Goal: Task Accomplishment & Management: Manage account settings

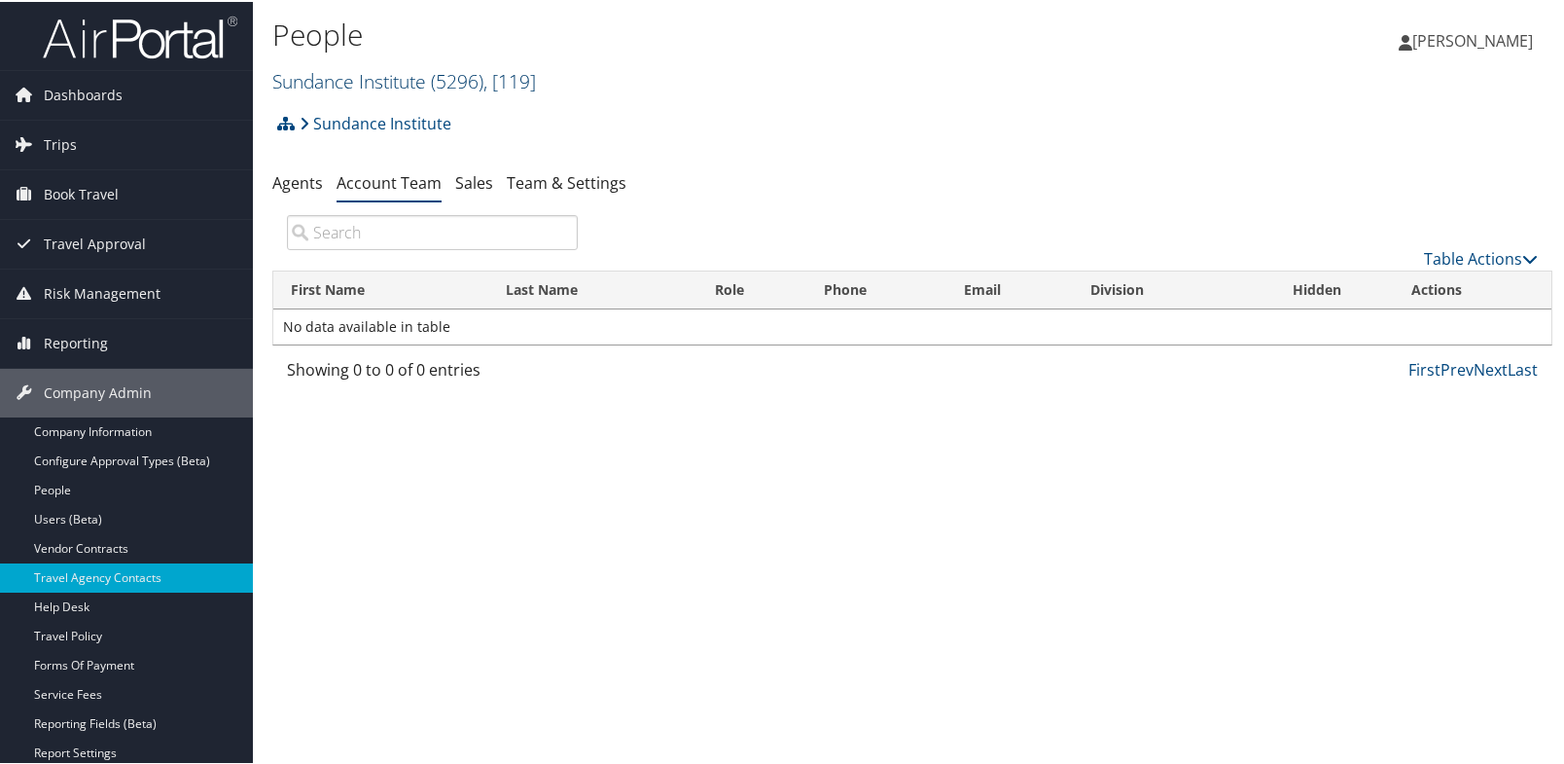
click at [416, 88] on link "Sundance Institute ( 5296 ) , [ 119 ]" at bounding box center [404, 79] width 264 height 26
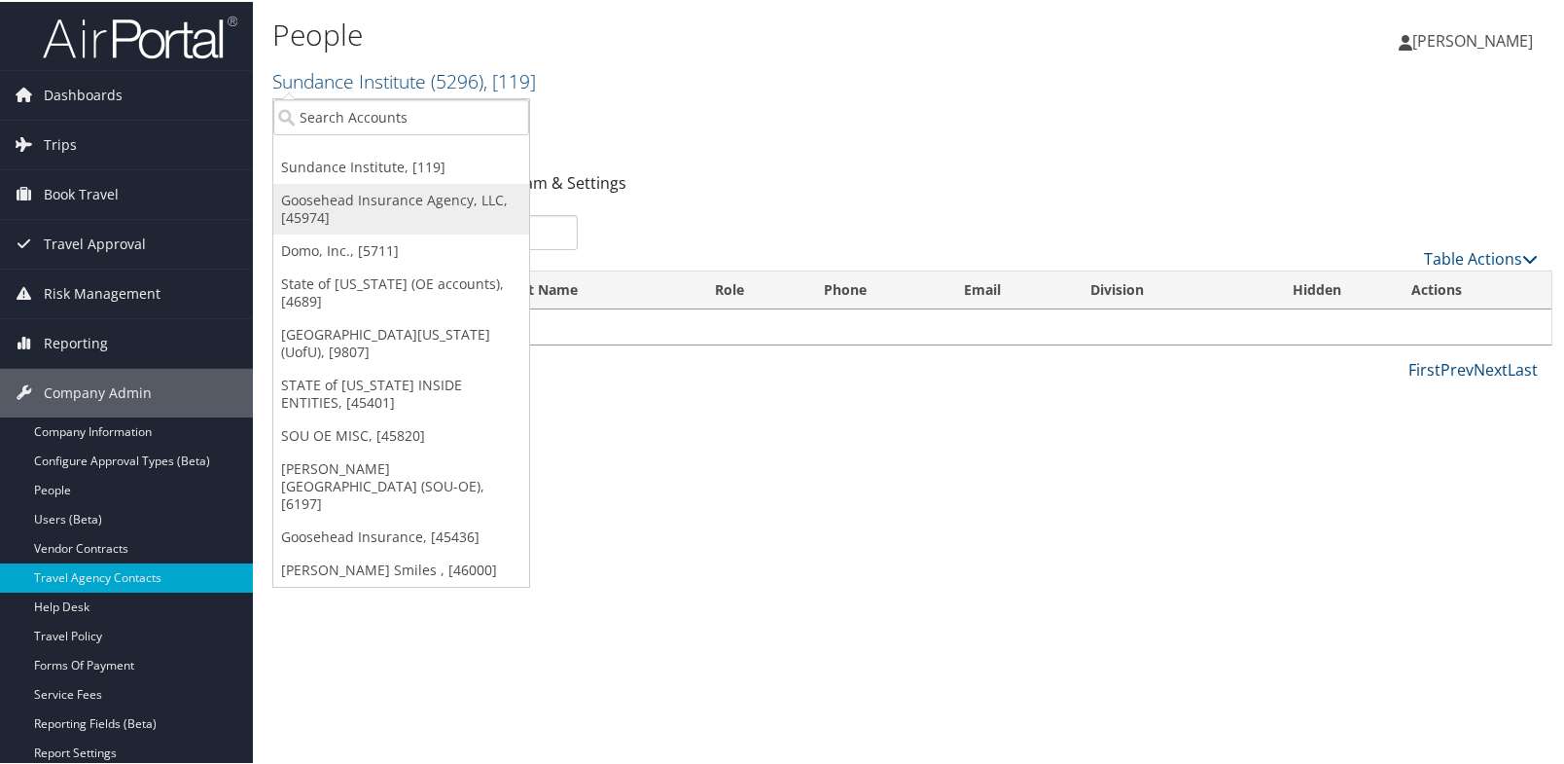
click at [315, 190] on link "Goosehead Insurance Agency, LLC, [45974]" at bounding box center [401, 207] width 256 height 51
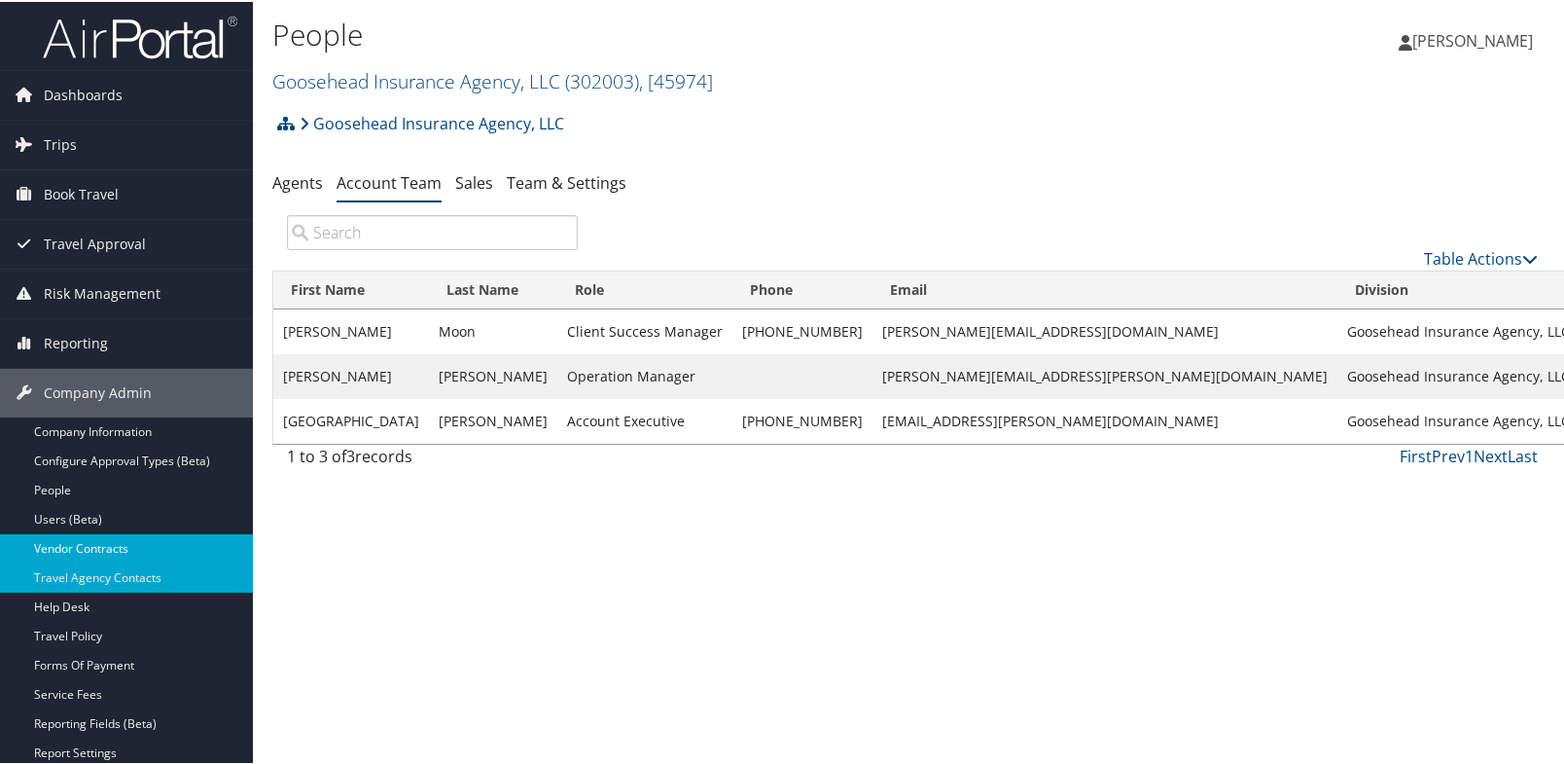
click at [70, 547] on link "Vendor Contracts" at bounding box center [126, 546] width 253 height 29
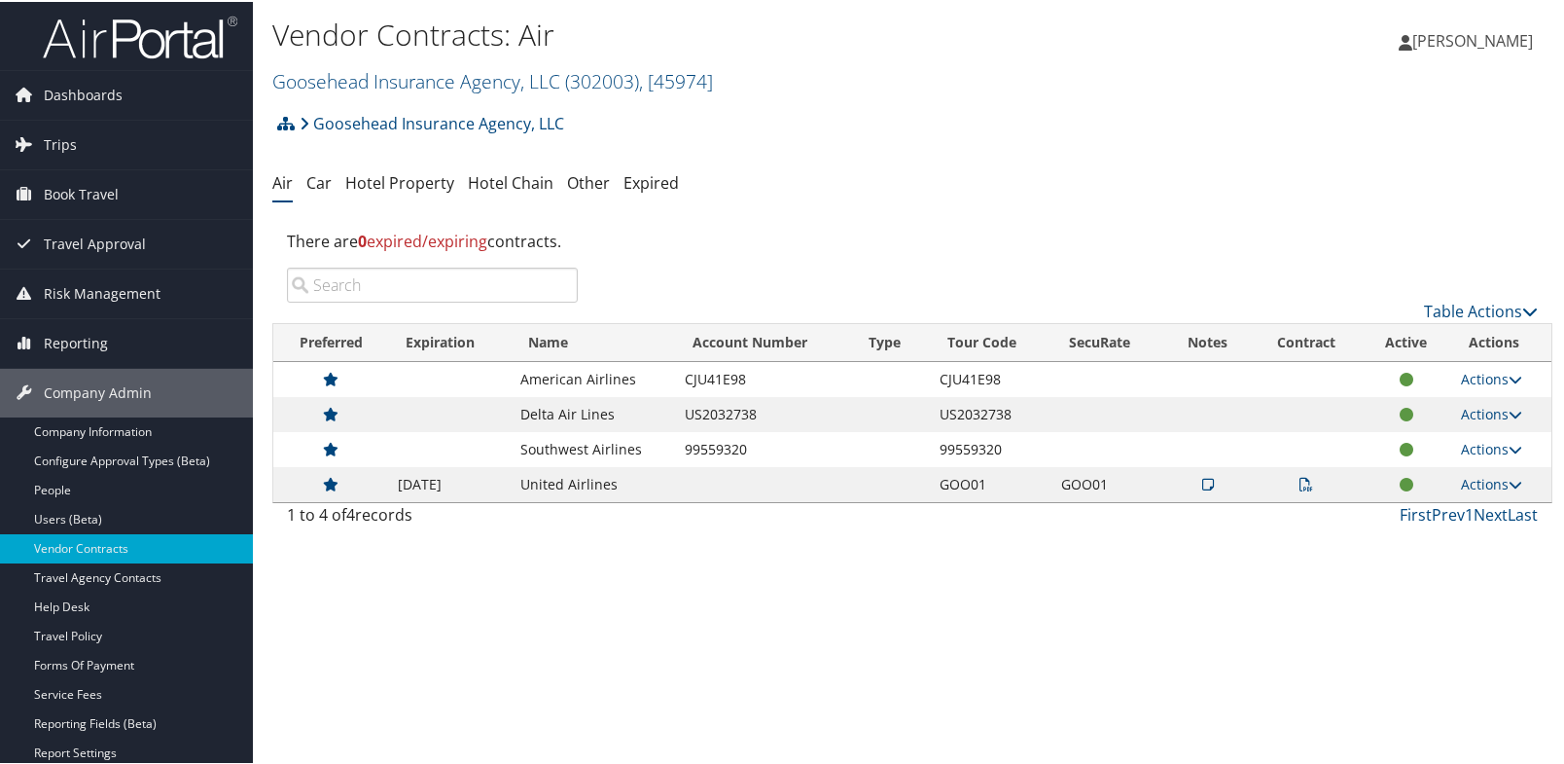
click at [1282, 179] on ul "Air Car Hotel Property Hotel Chain Other Expired" at bounding box center [912, 181] width 1280 height 35
click at [1510, 380] on icon at bounding box center [1516, 378] width 14 height 14
click at [1441, 436] on link "Edit Contract" at bounding box center [1446, 438] width 129 height 33
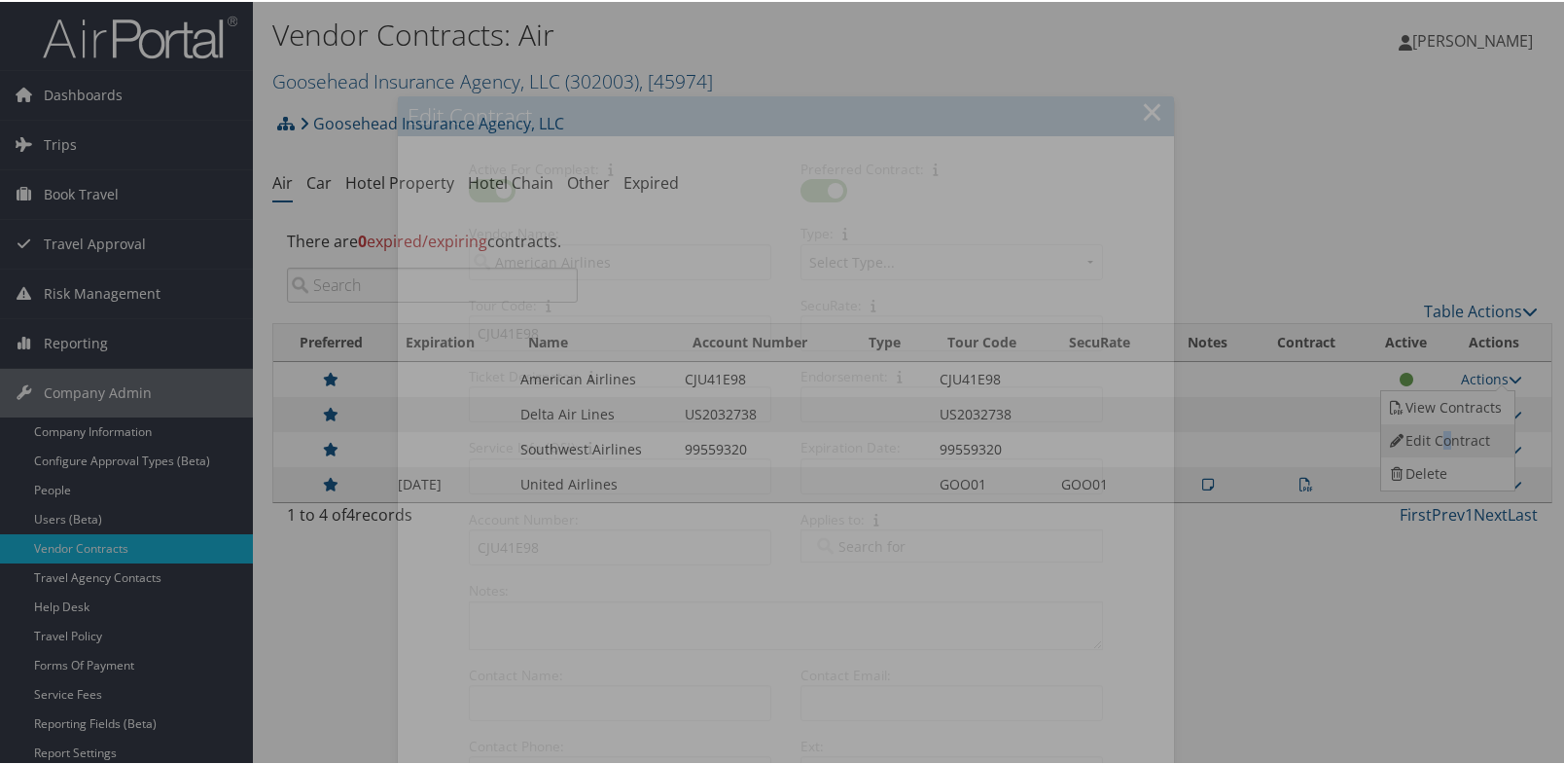
select select "[object Object]"
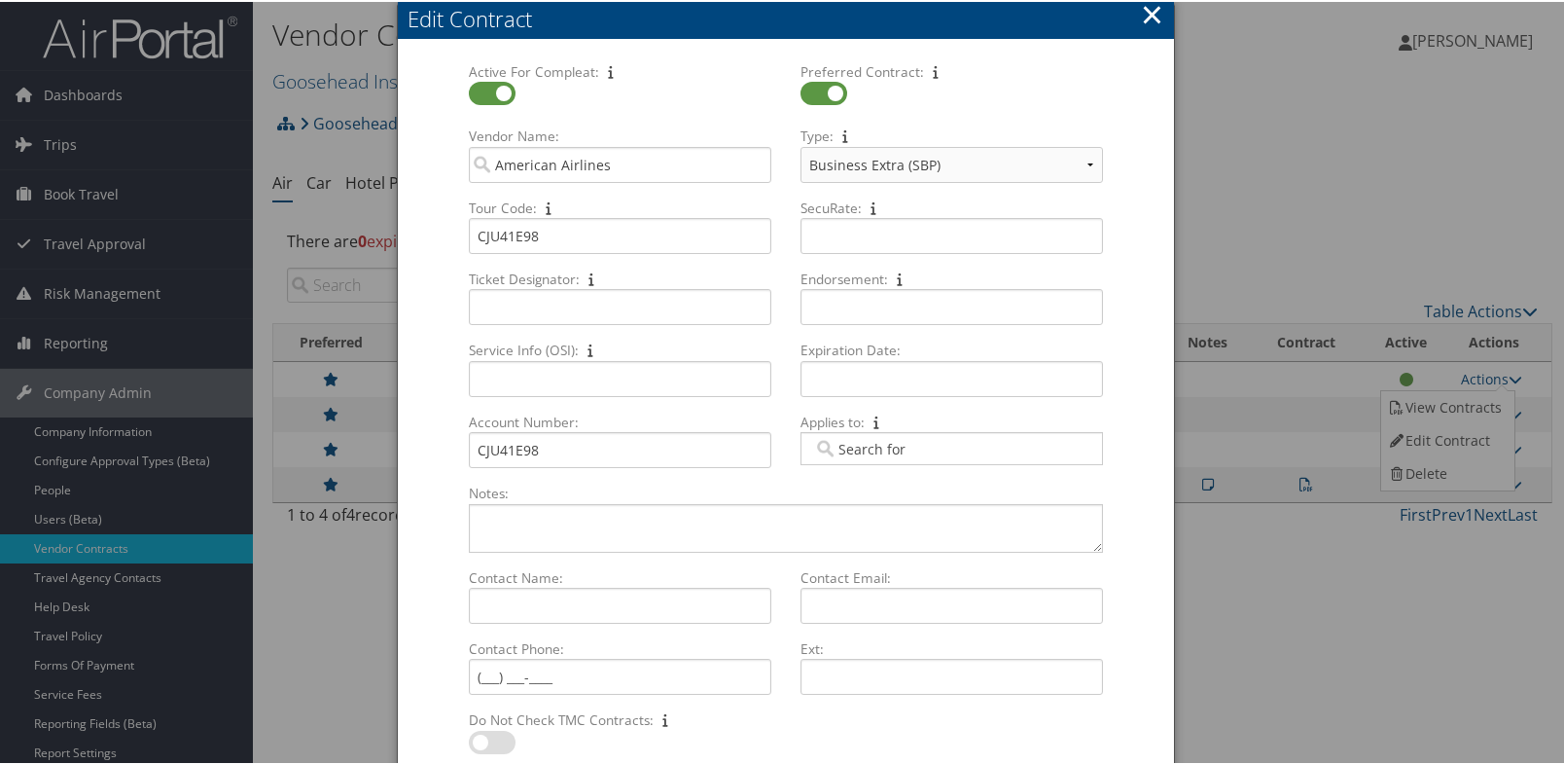
click at [915, 450] on input "Applies to: Multiple values The selected items contain different values for thi…" at bounding box center [867, 446] width 109 height 19
click at [563, 516] on textarea "Notes: Multiple values The selected items contain different values for this inp…" at bounding box center [786, 526] width 634 height 49
drag, startPoint x: 549, startPoint y: 233, endPoint x: 481, endPoint y: 233, distance: 68.1
click at [481, 233] on input "CJU41E98" at bounding box center [620, 234] width 303 height 36
click at [538, 247] on input "CJU41E98" at bounding box center [620, 234] width 303 height 36
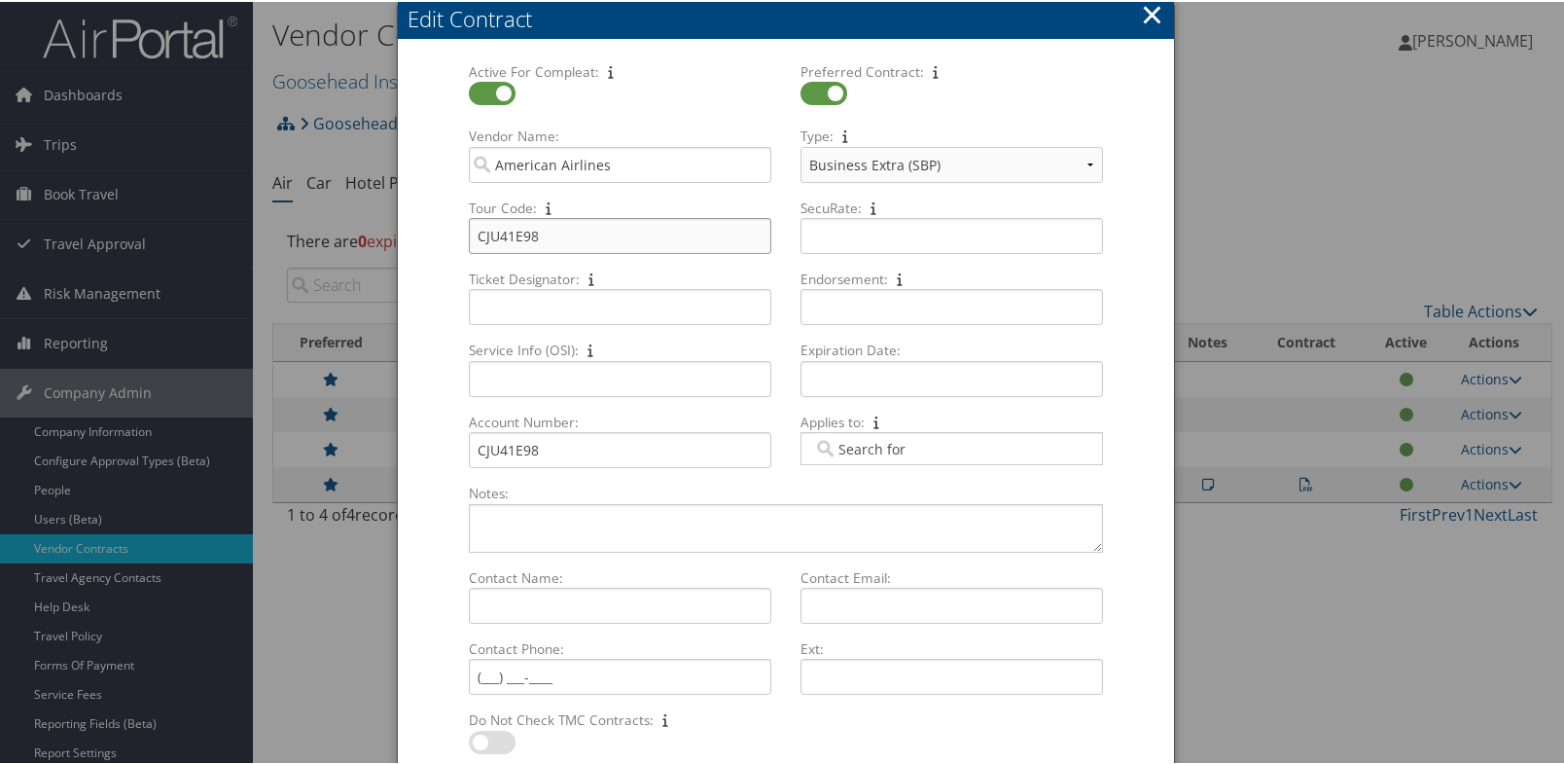
drag, startPoint x: 570, startPoint y: 234, endPoint x: 464, endPoint y: 235, distance: 106.1
click at [569, 234] on input "CJU41E98" at bounding box center [620, 234] width 303 height 36
drag, startPoint x: 475, startPoint y: 230, endPoint x: 485, endPoint y: 232, distance: 10.9
click at [485, 232] on input "CJU41E98" at bounding box center [620, 234] width 303 height 36
click at [640, 236] on input "CJU41E98" at bounding box center [620, 234] width 303 height 36
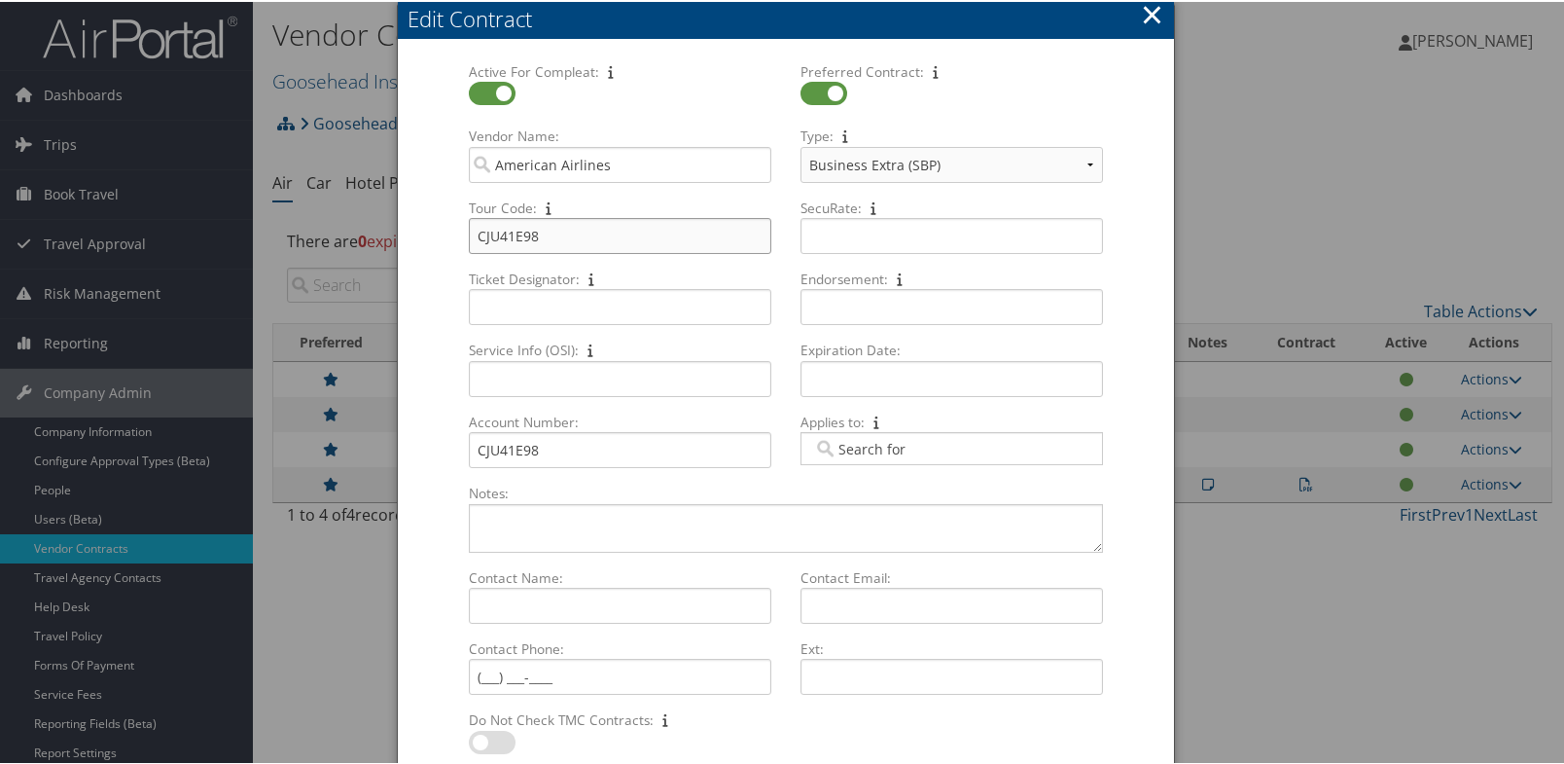
drag, startPoint x: 480, startPoint y: 236, endPoint x: 465, endPoint y: 237, distance: 14.6
click at [469, 237] on input "CJU41E98" at bounding box center [620, 234] width 303 height 36
click at [1392, 136] on div at bounding box center [786, 382] width 1572 height 764
drag, startPoint x: 482, startPoint y: 233, endPoint x: 454, endPoint y: 236, distance: 27.4
click at [454, 236] on div "Tour Code: CJU41E98 Multiple values The selected items contain different values…" at bounding box center [620, 232] width 332 height 71
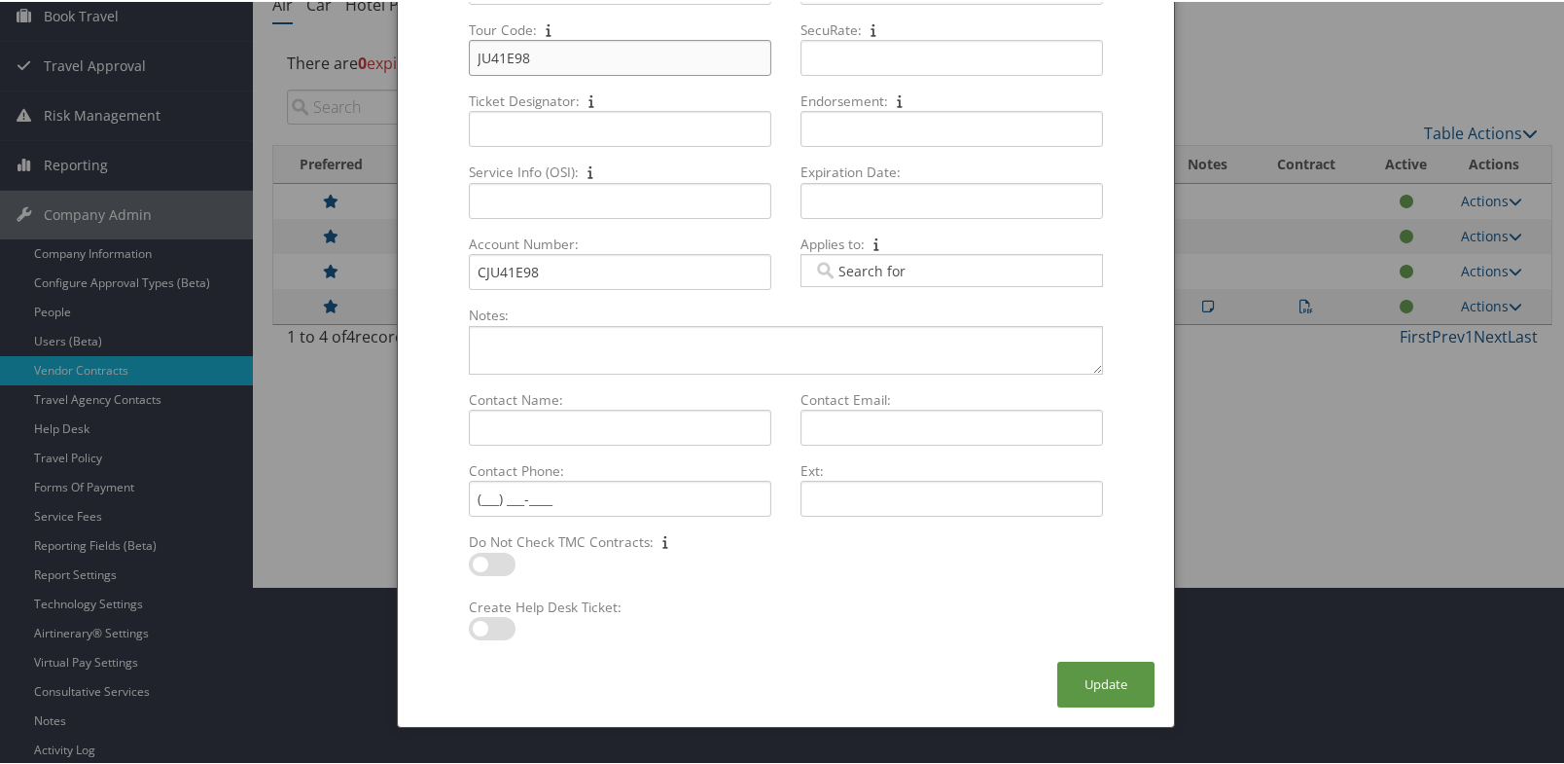
scroll to position [195, 0]
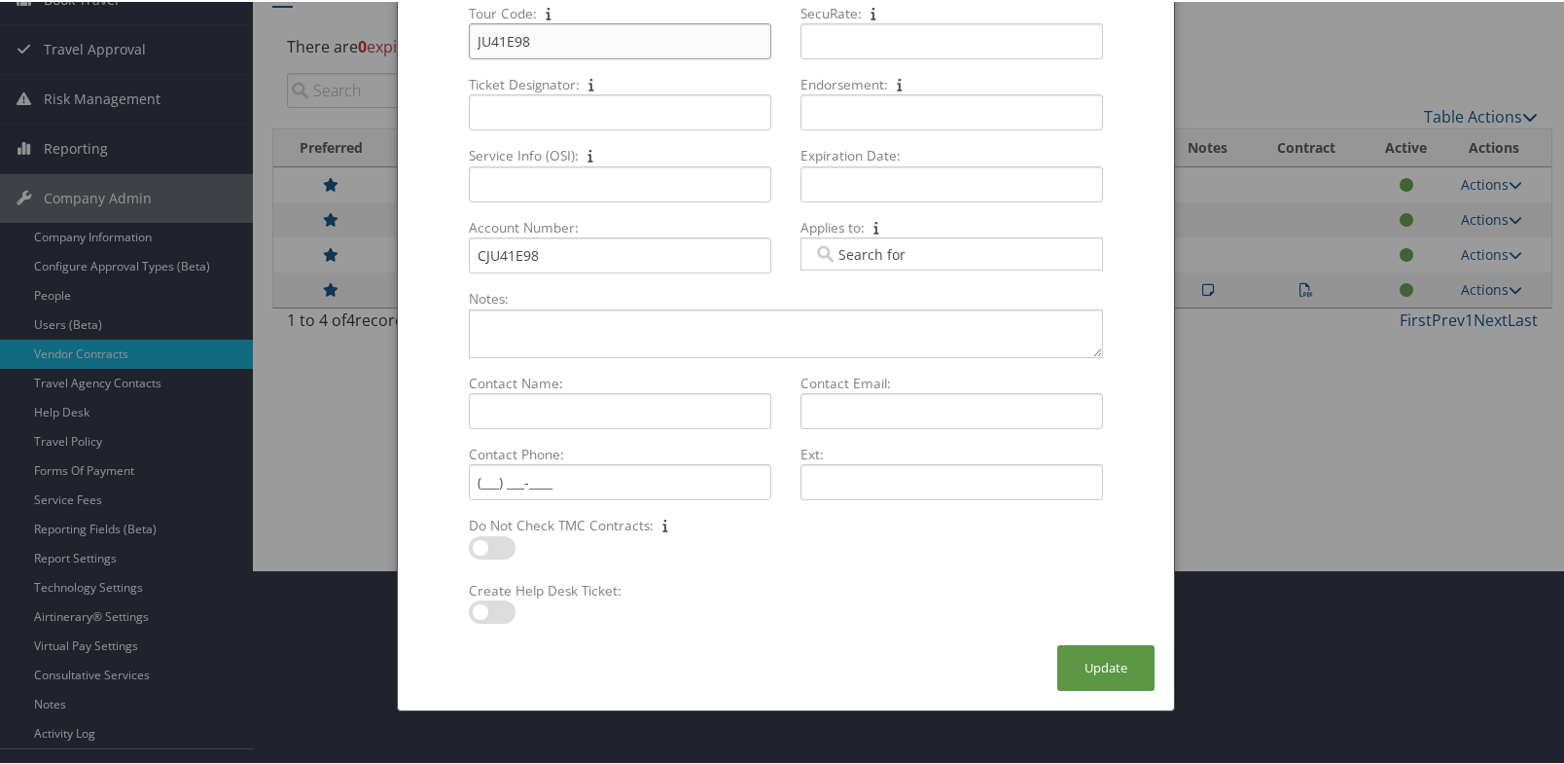
type input "JU41E98"
drag, startPoint x: 481, startPoint y: 254, endPoint x: 463, endPoint y: 256, distance: 17.6
click at [463, 256] on div "CJU41E98 Multiple values The selected items contain different values for this i…" at bounding box center [620, 261] width 318 height 52
type input "JU41E98"
click at [477, 606] on label at bounding box center [492, 609] width 47 height 23
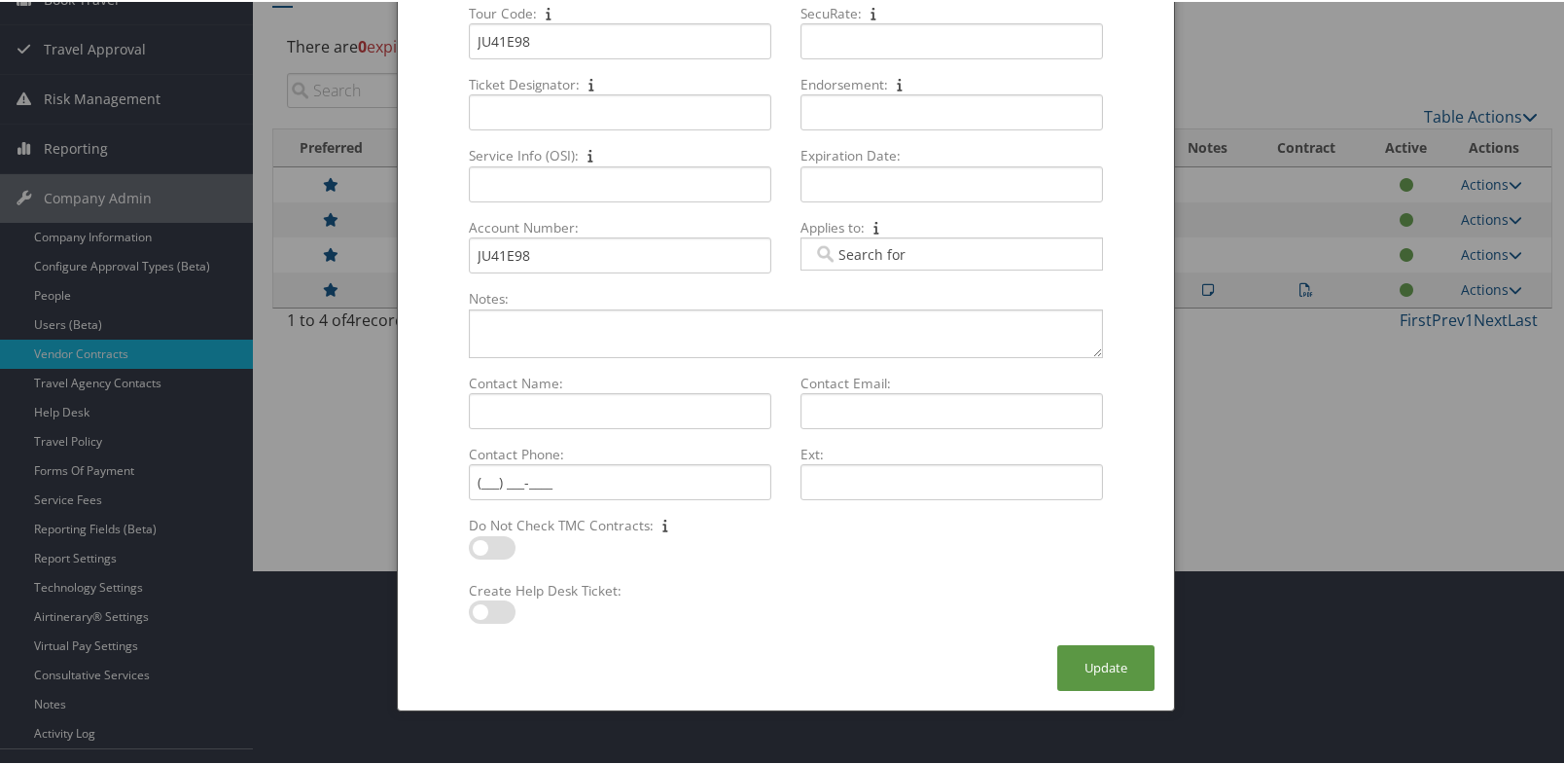
click at [479, 607] on input "checkbox" at bounding box center [485, 613] width 13 height 13
checkbox input "true"
click at [1104, 672] on button "Update" at bounding box center [1106, 666] width 97 height 46
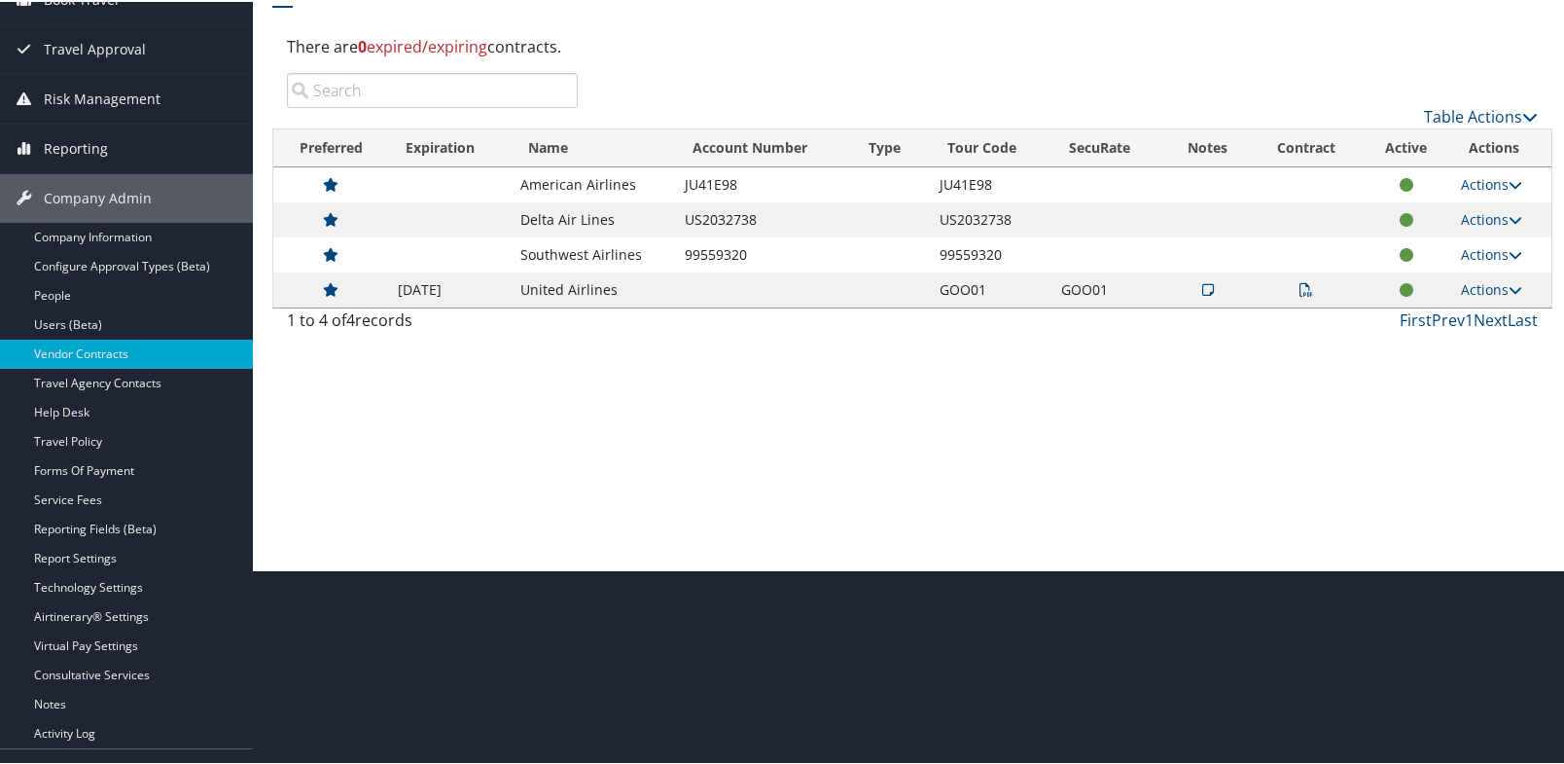
scroll to position [0, 0]
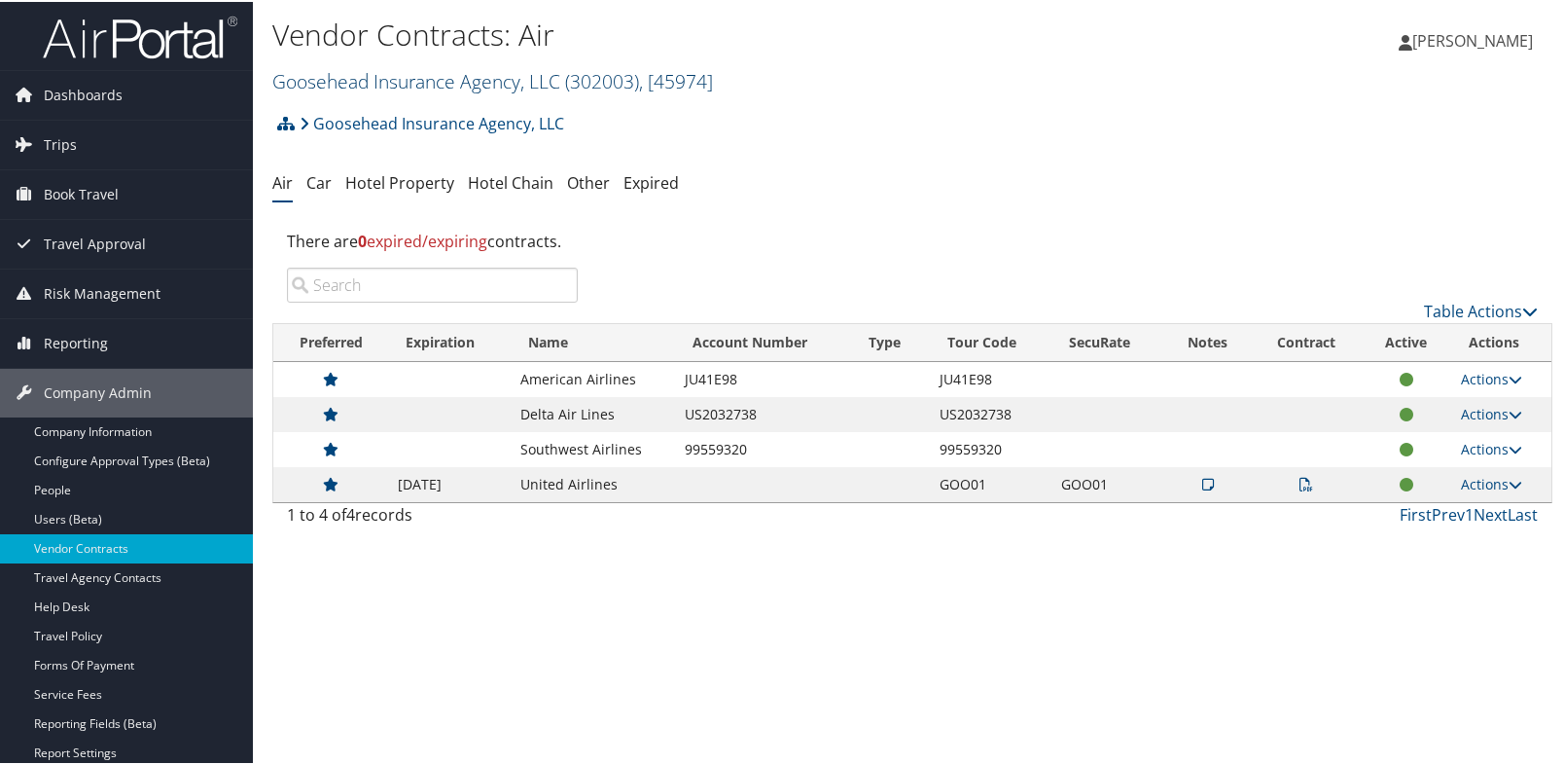
click at [342, 81] on link "Goosehead Insurance Agency, LLC ( 302003 ) , [ 45974 ]" at bounding box center [492, 79] width 441 height 26
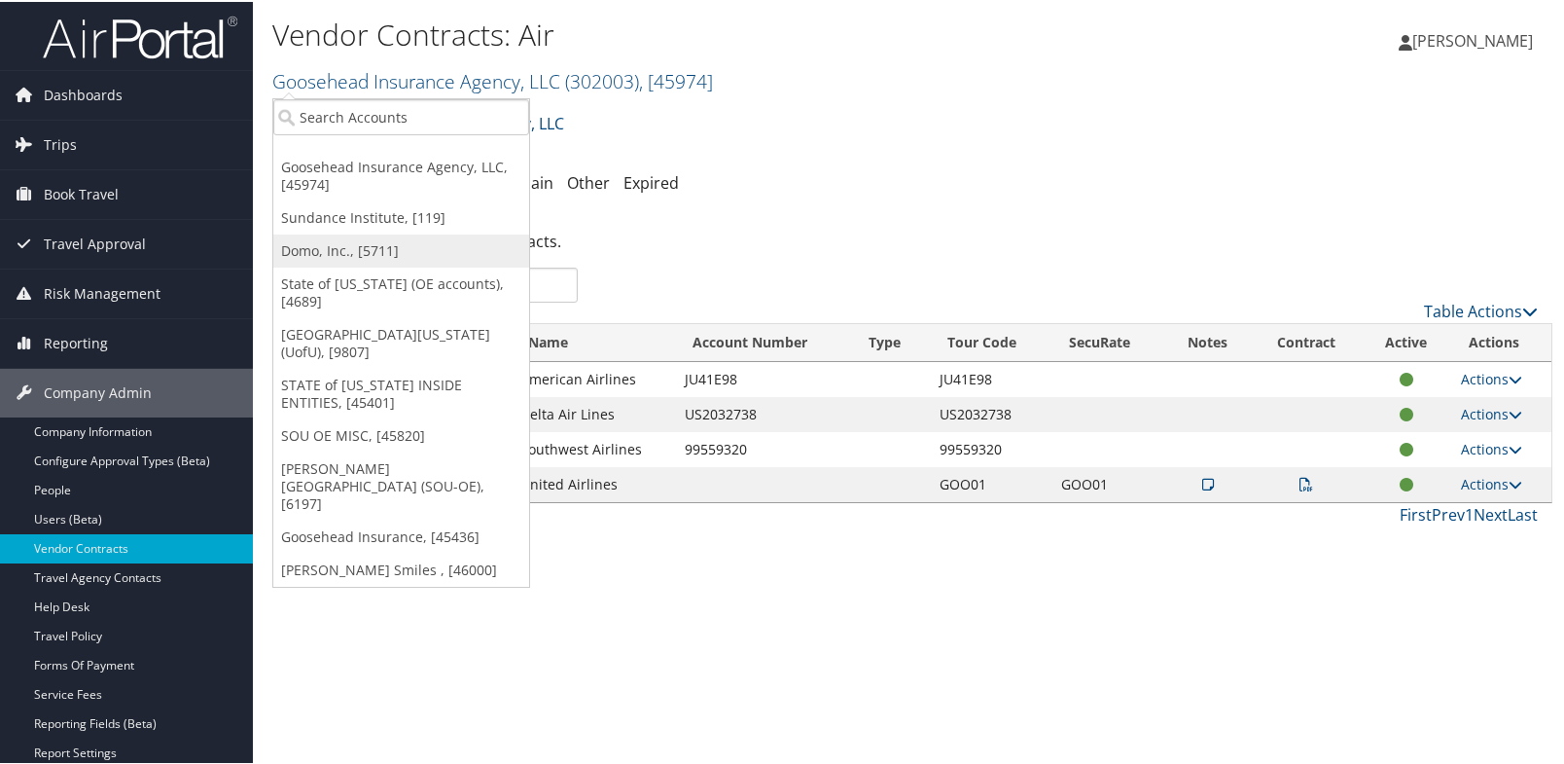
click at [341, 255] on link "Domo, Inc., [5711]" at bounding box center [401, 249] width 256 height 33
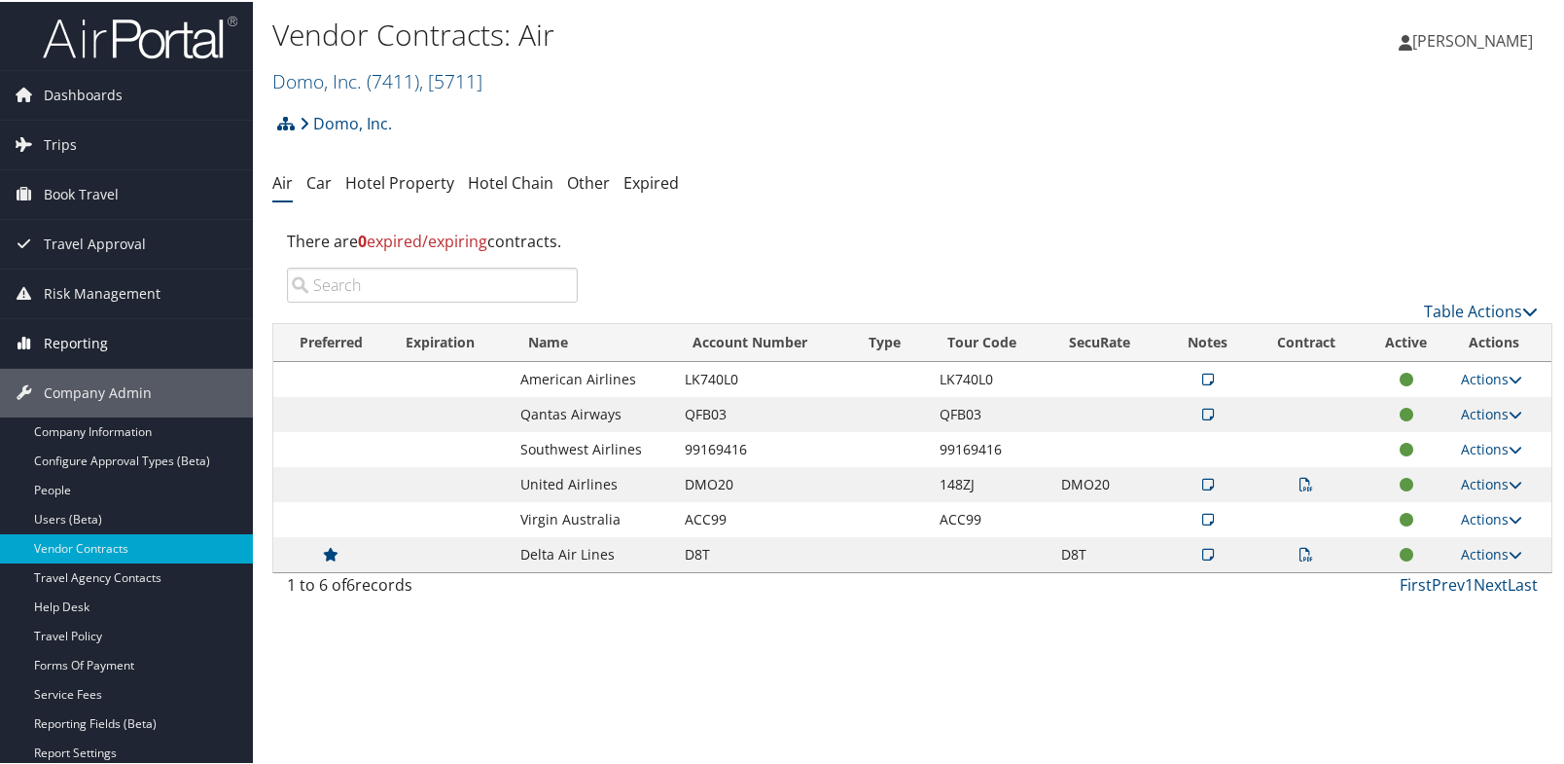
click at [67, 342] on span "Reporting" at bounding box center [76, 341] width 64 height 49
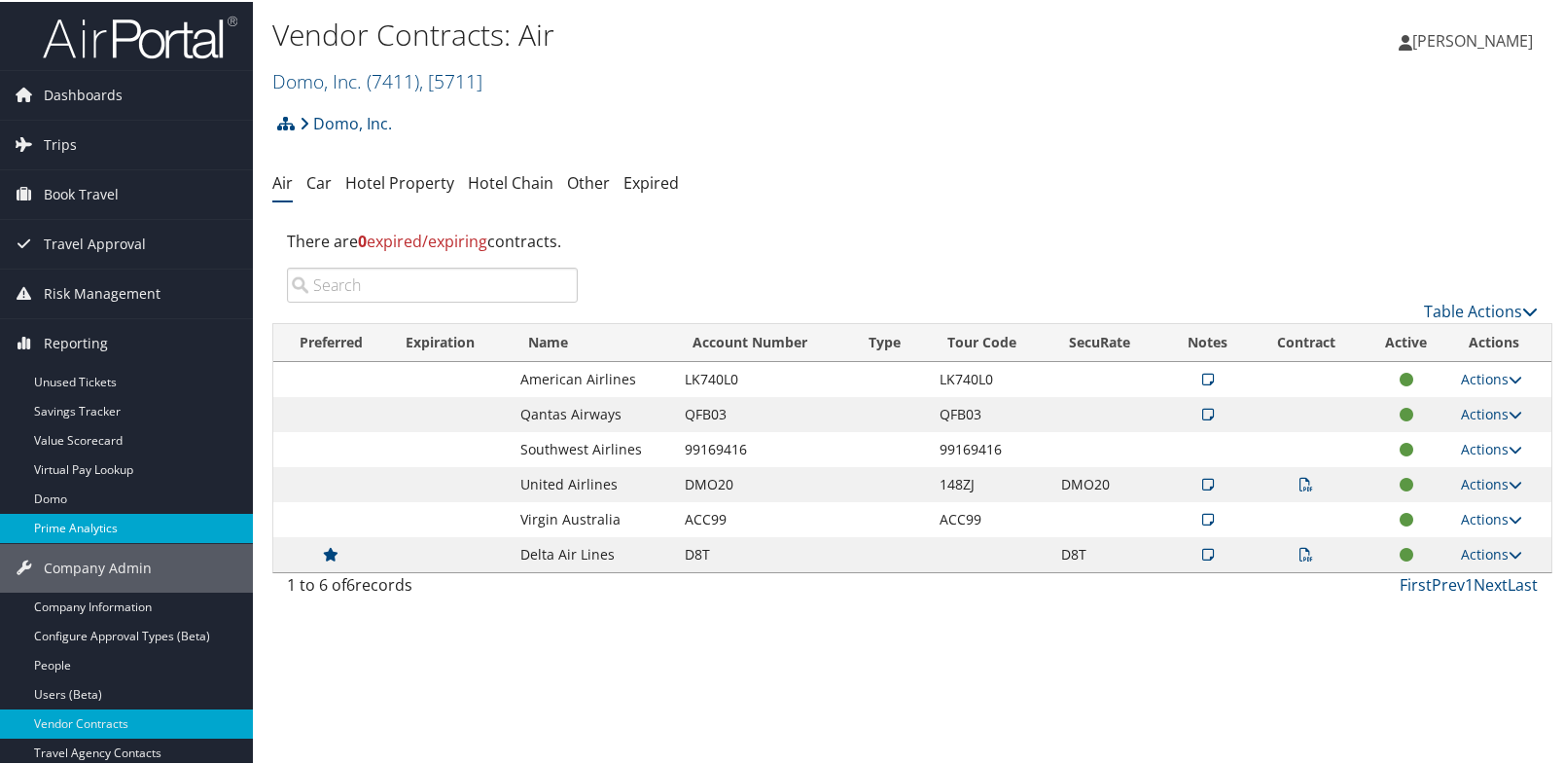
click at [77, 527] on link "Prime Analytics" at bounding box center [126, 526] width 253 height 29
click at [333, 79] on link "Domo, Inc. ( 7411 ) , [ 5711 ]" at bounding box center [377, 79] width 210 height 26
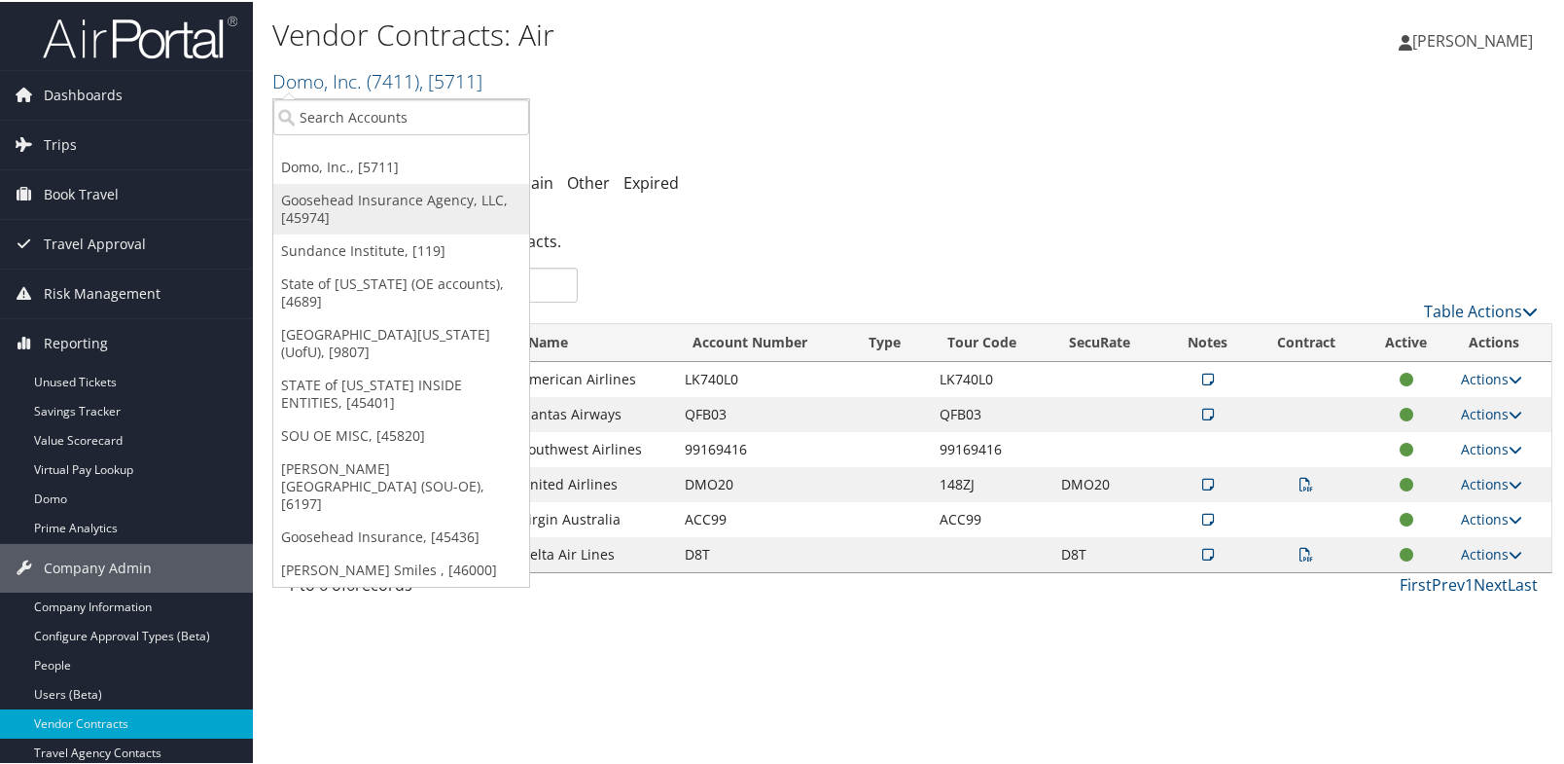
click at [345, 200] on link "Goosehead Insurance Agency, LLC, [45974]" at bounding box center [401, 207] width 256 height 51
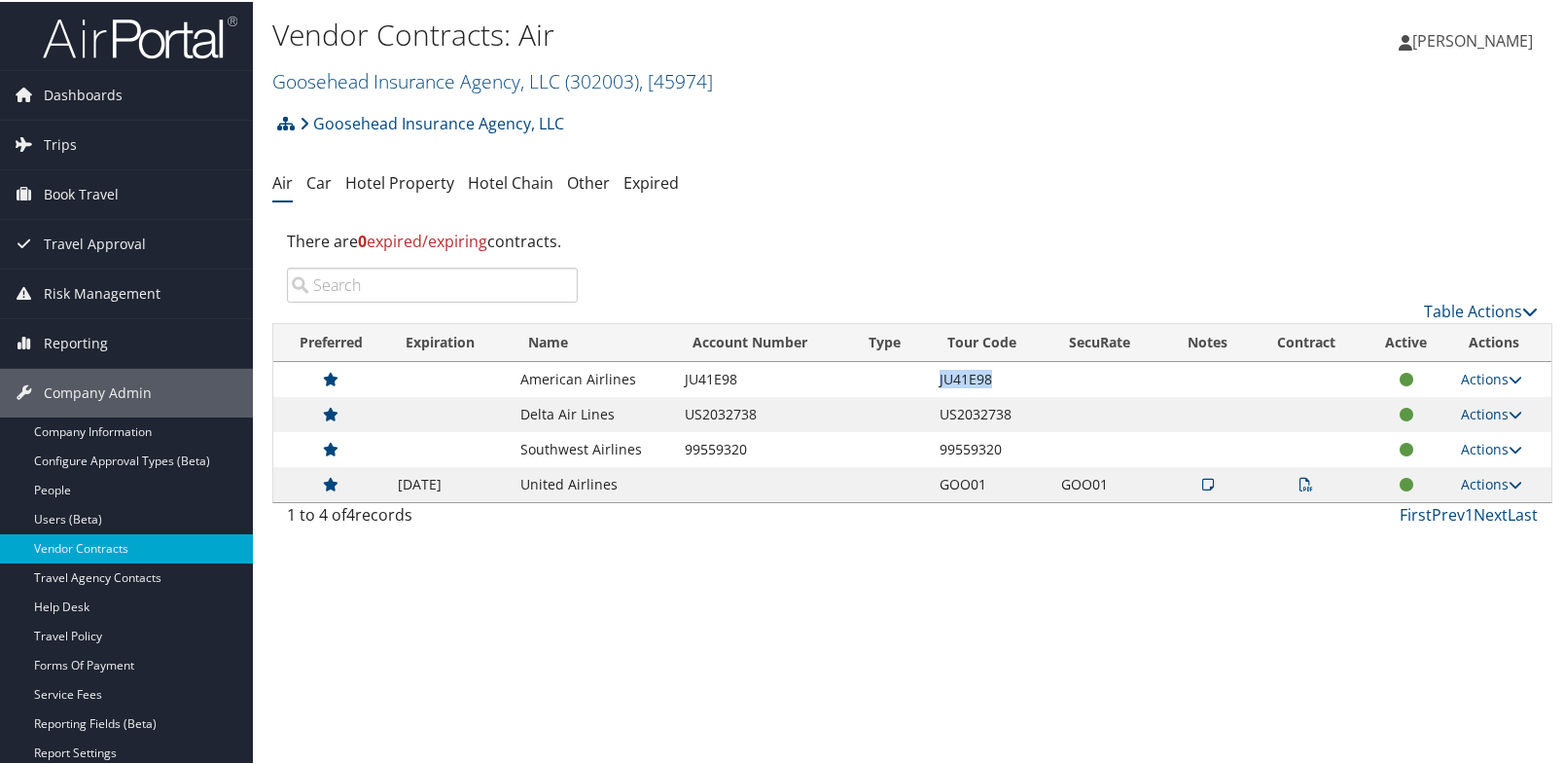
drag, startPoint x: 984, startPoint y: 381, endPoint x: 932, endPoint y: 383, distance: 51.6
click at [932, 383] on td "JU41E98" at bounding box center [991, 377] width 122 height 35
copy td "JU41E98"
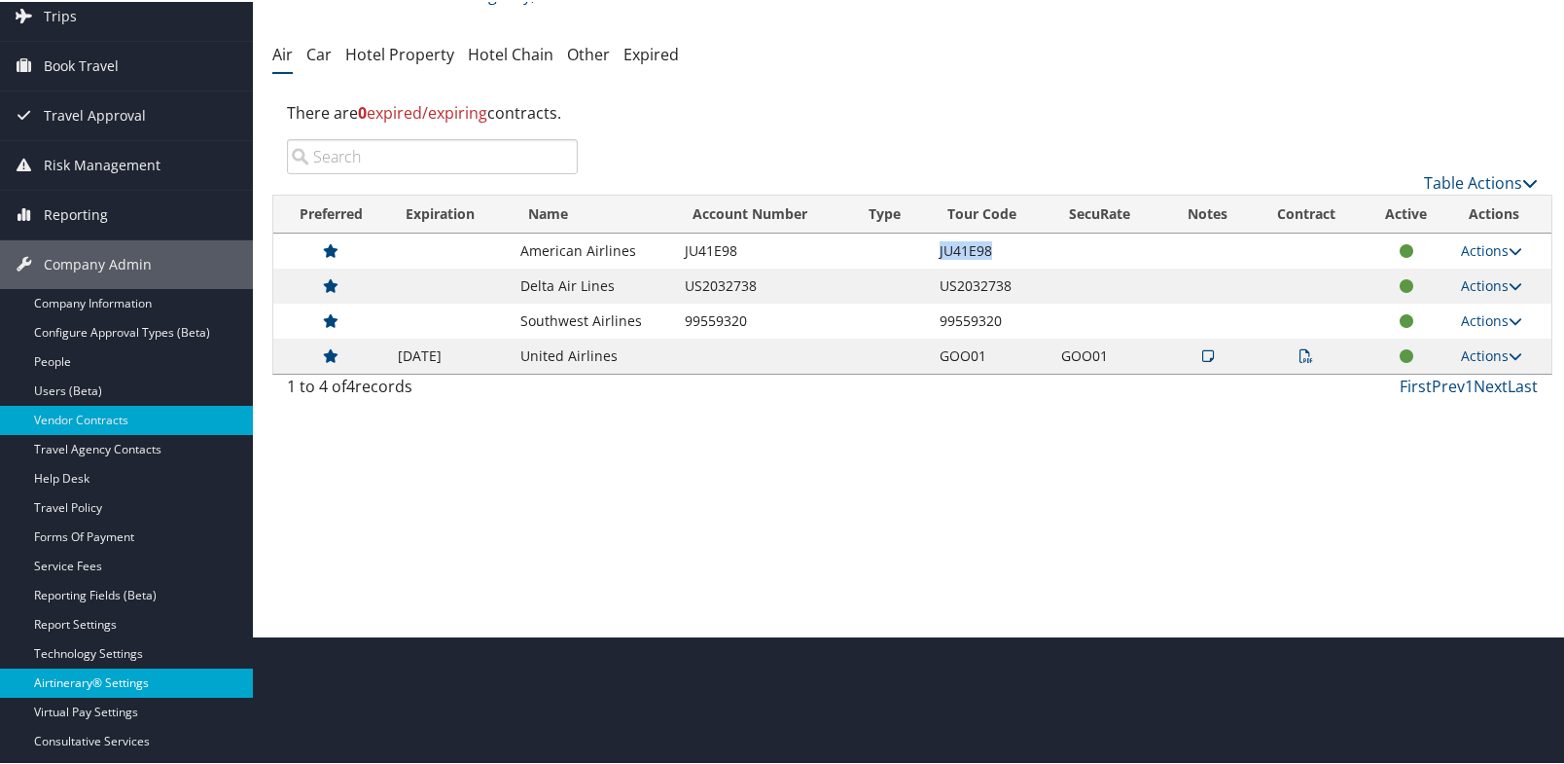
scroll to position [228, 0]
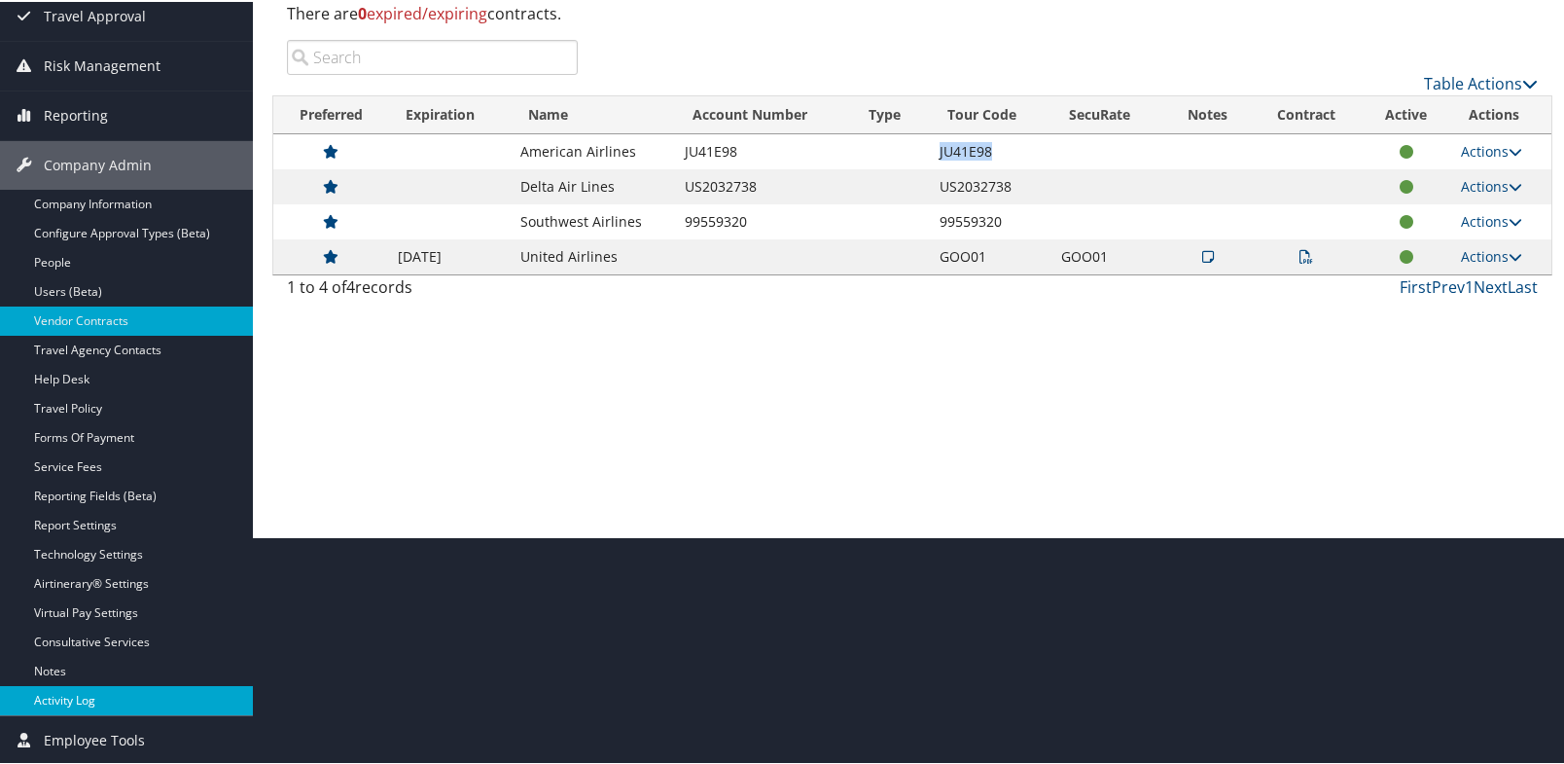
click at [54, 696] on link "Activity Log" at bounding box center [126, 698] width 253 height 29
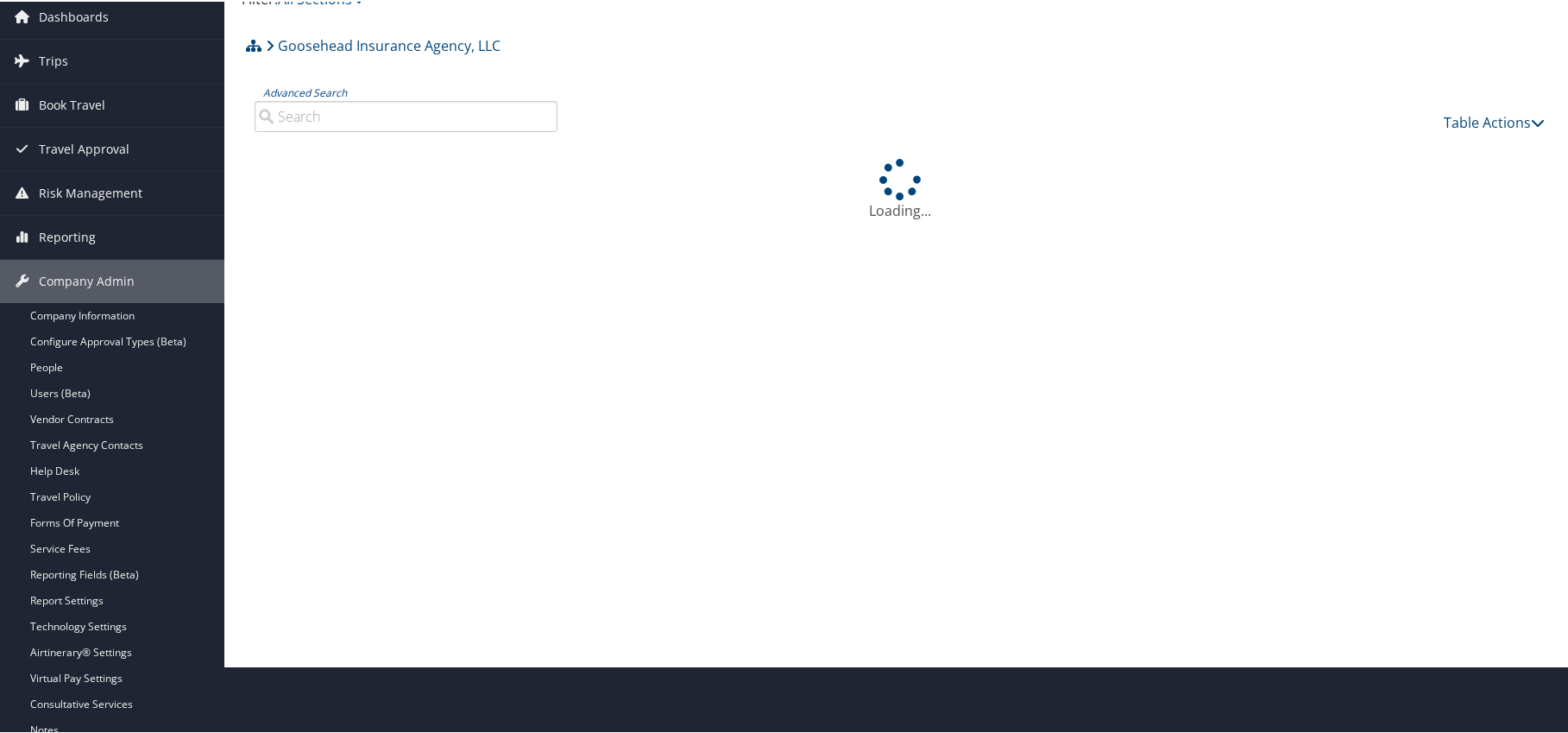
scroll to position [146, 0]
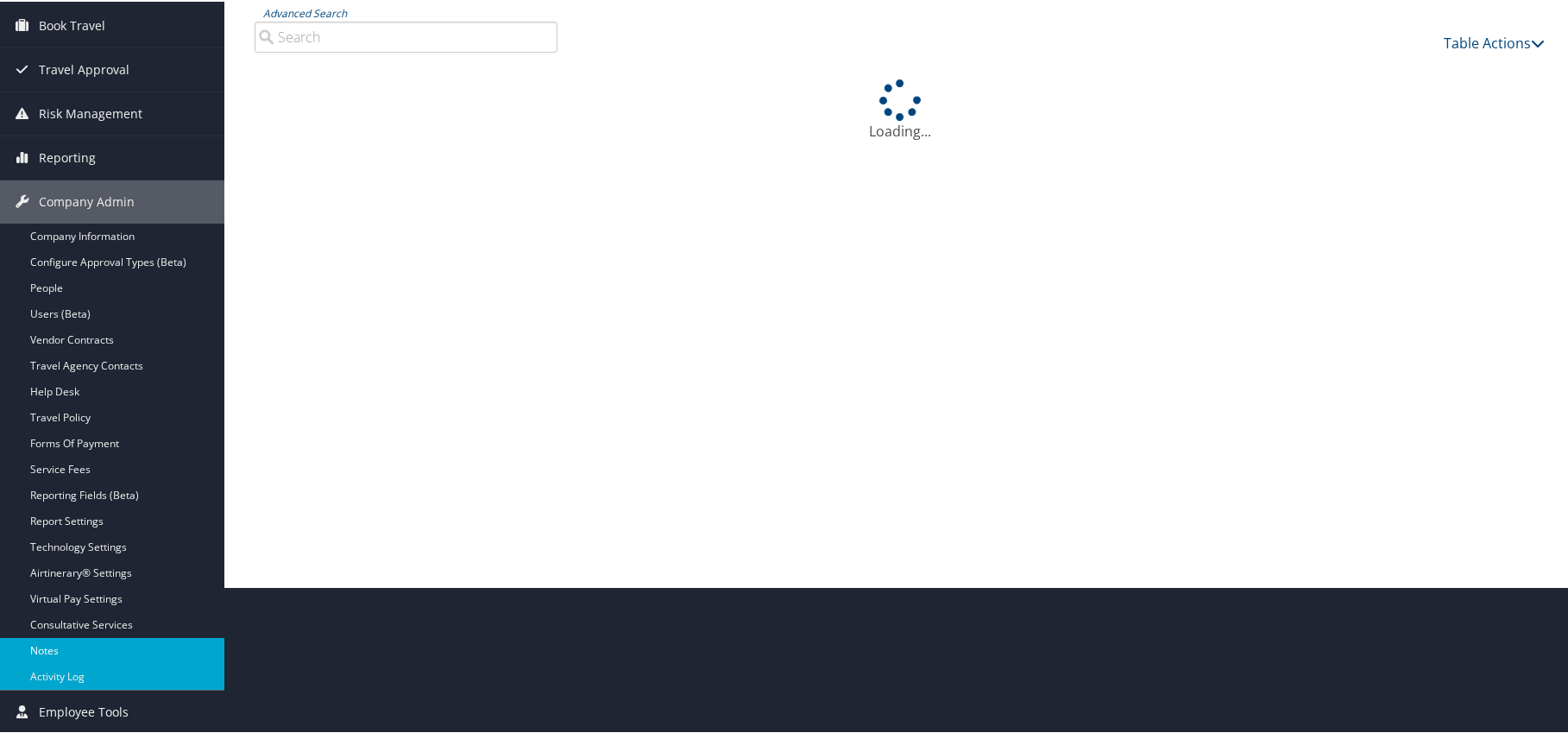
click at [42, 646] on link "Notes" at bounding box center [112, 649] width 224 height 26
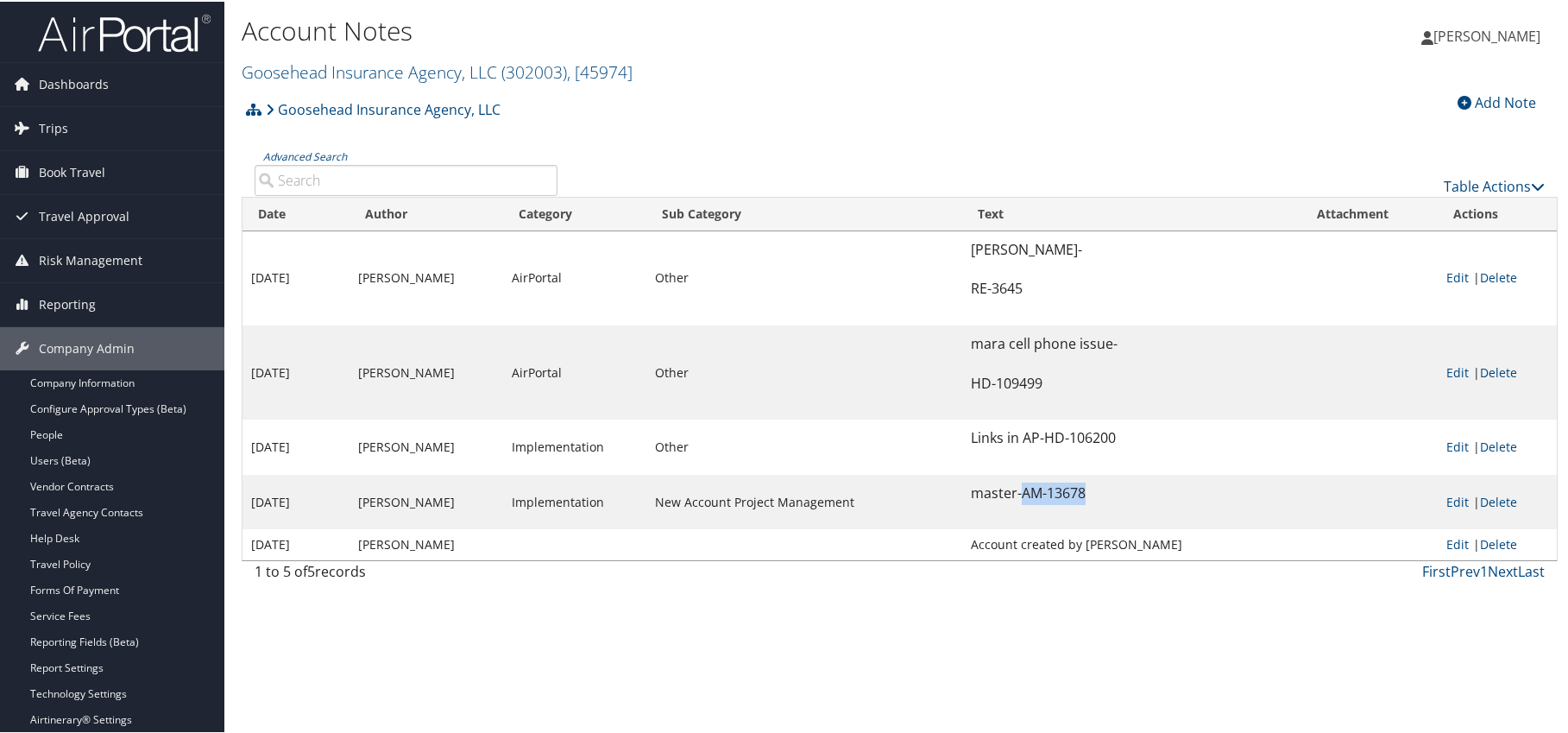
drag, startPoint x: 1083, startPoint y: 494, endPoint x: 1020, endPoint y: 493, distance: 63.0
click at [1020, 493] on p "master-AM-13678" at bounding box center [1132, 492] width 322 height 22
copy p "AM-13678"
